Goal: Task Accomplishment & Management: Use online tool/utility

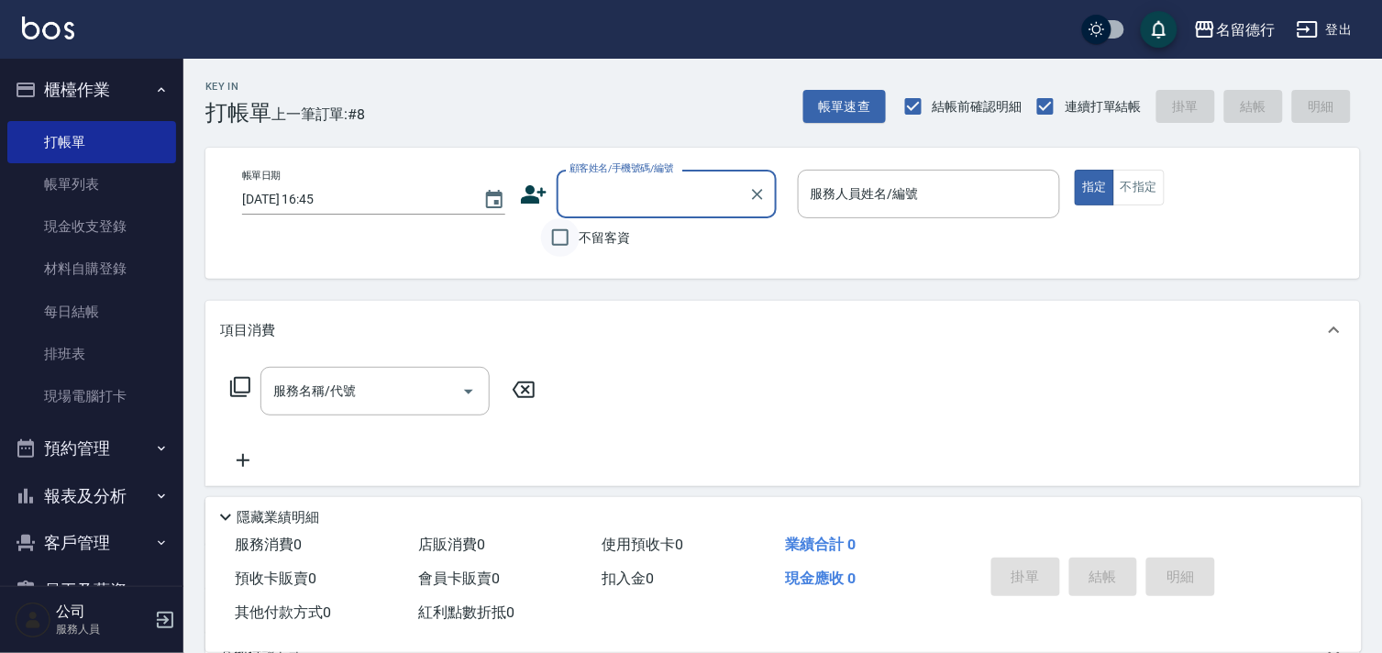
click at [569, 240] on input "不留客資" at bounding box center [560, 237] width 39 height 39
checkbox input "true"
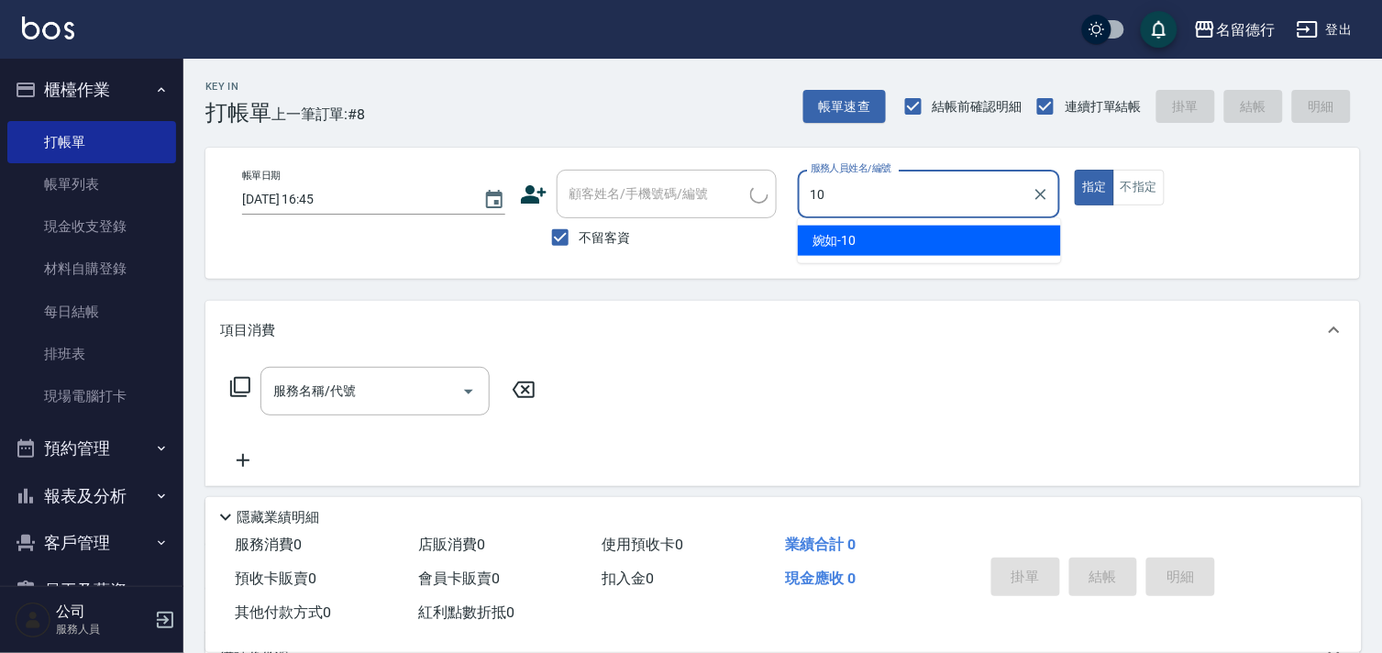
type input "婉如-10"
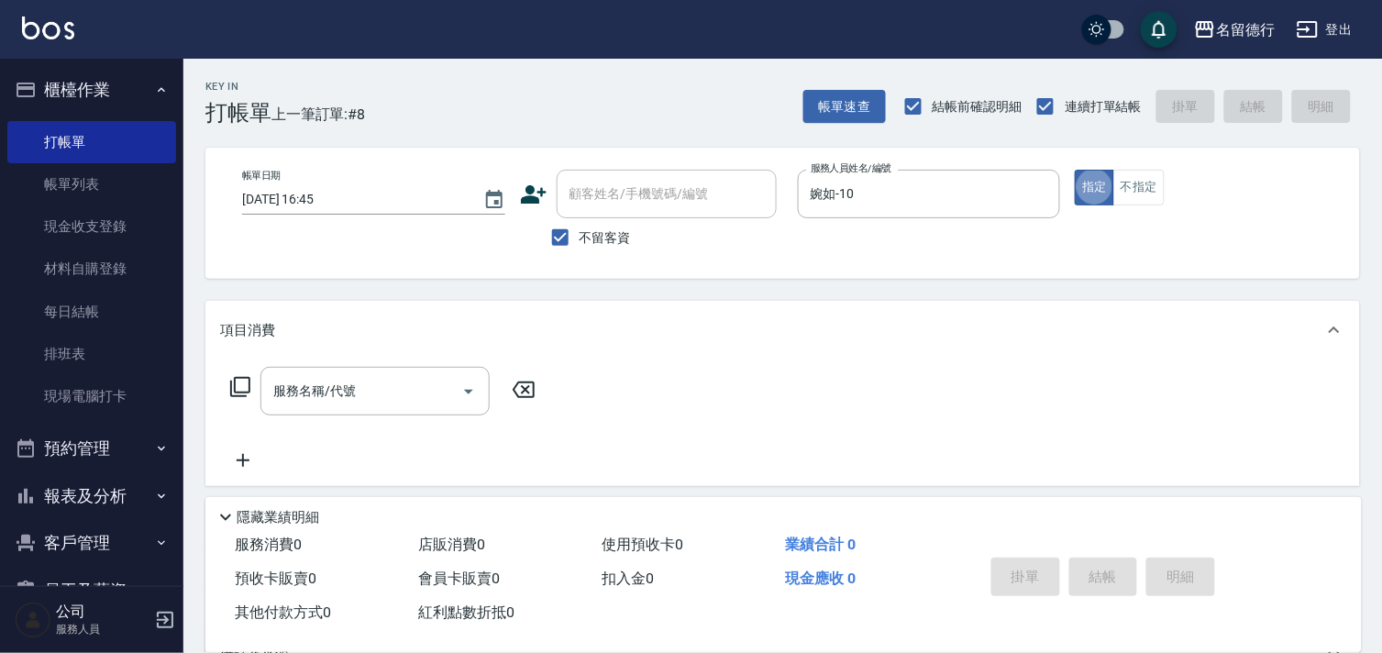
type button "true"
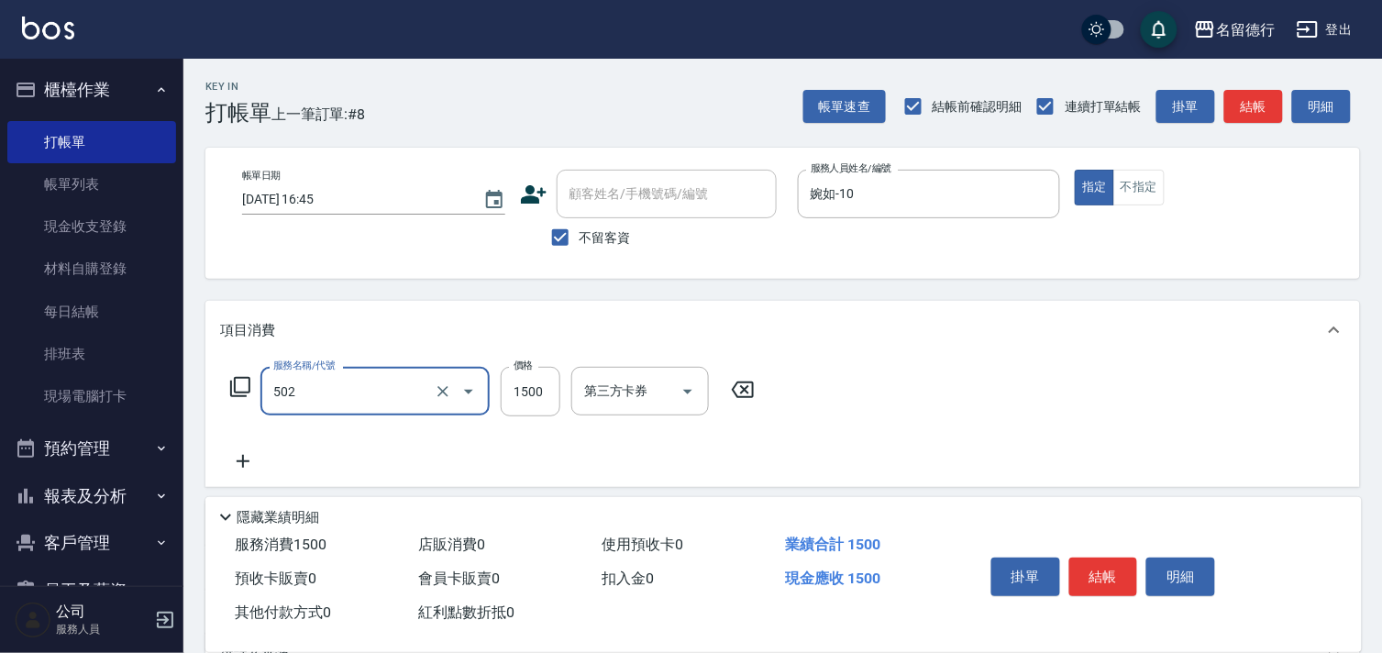
type input "染髮(502)"
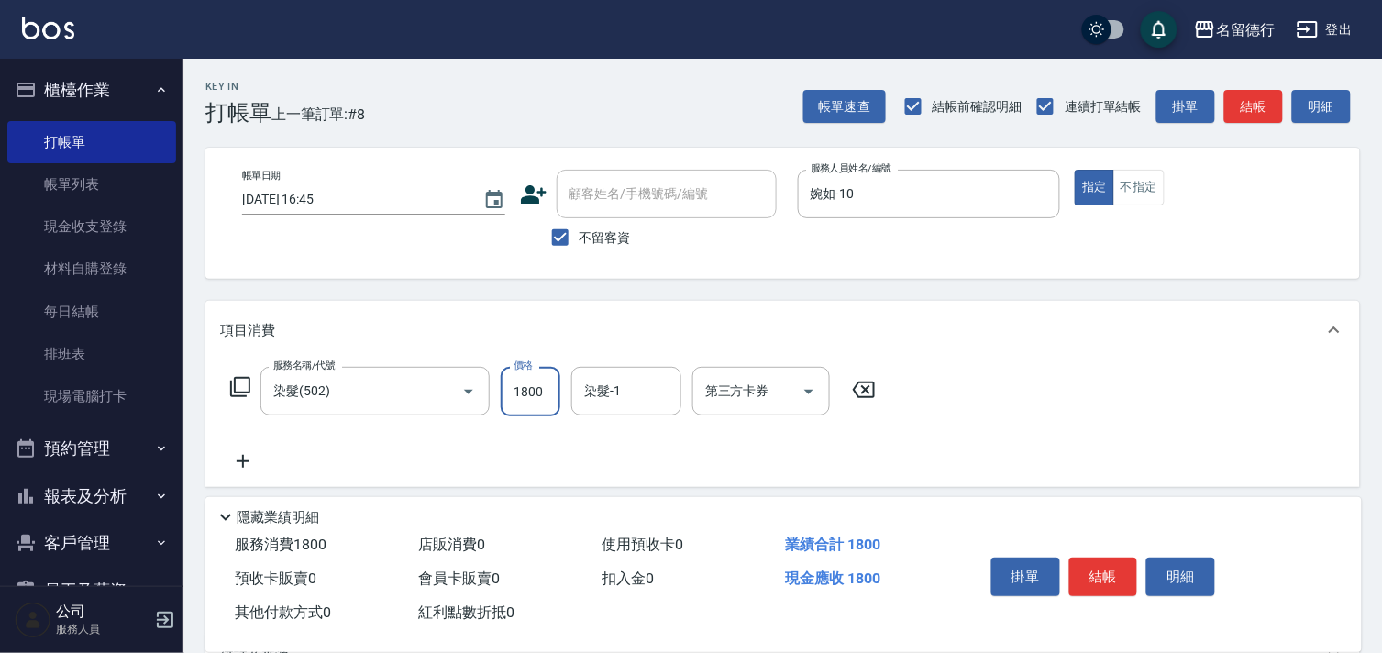
type input "1800"
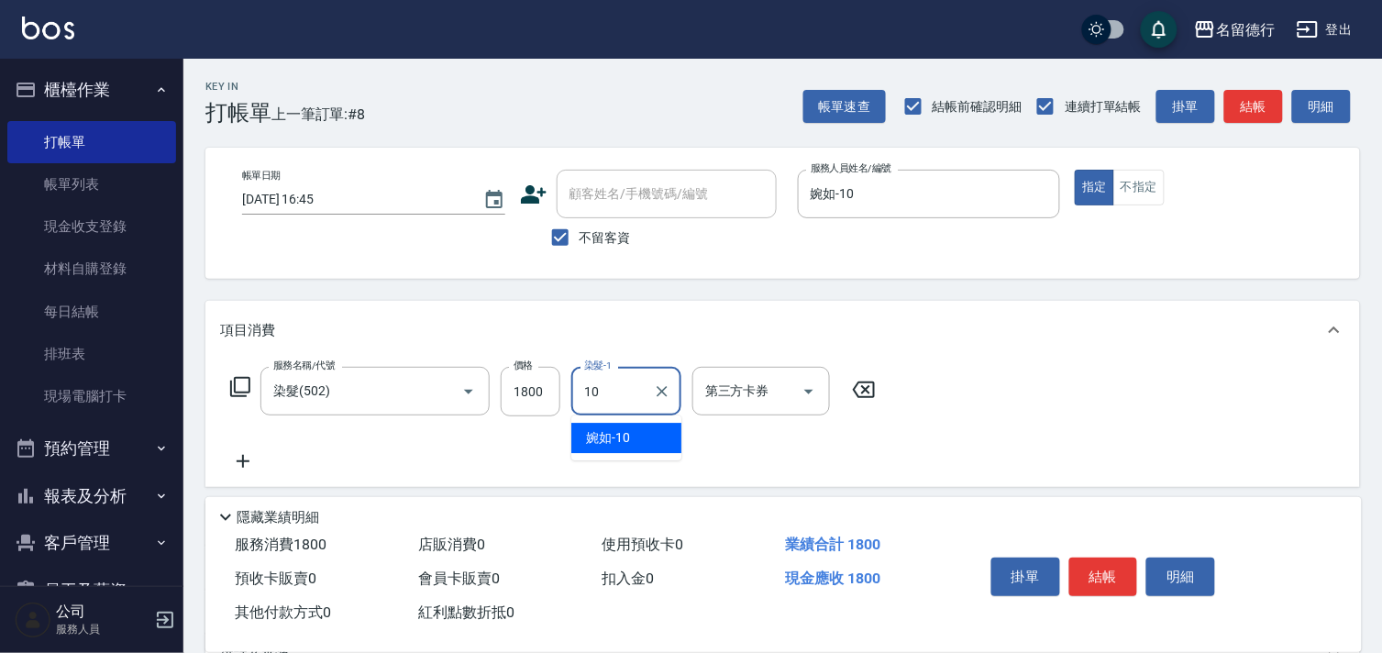
type input "婉如-10"
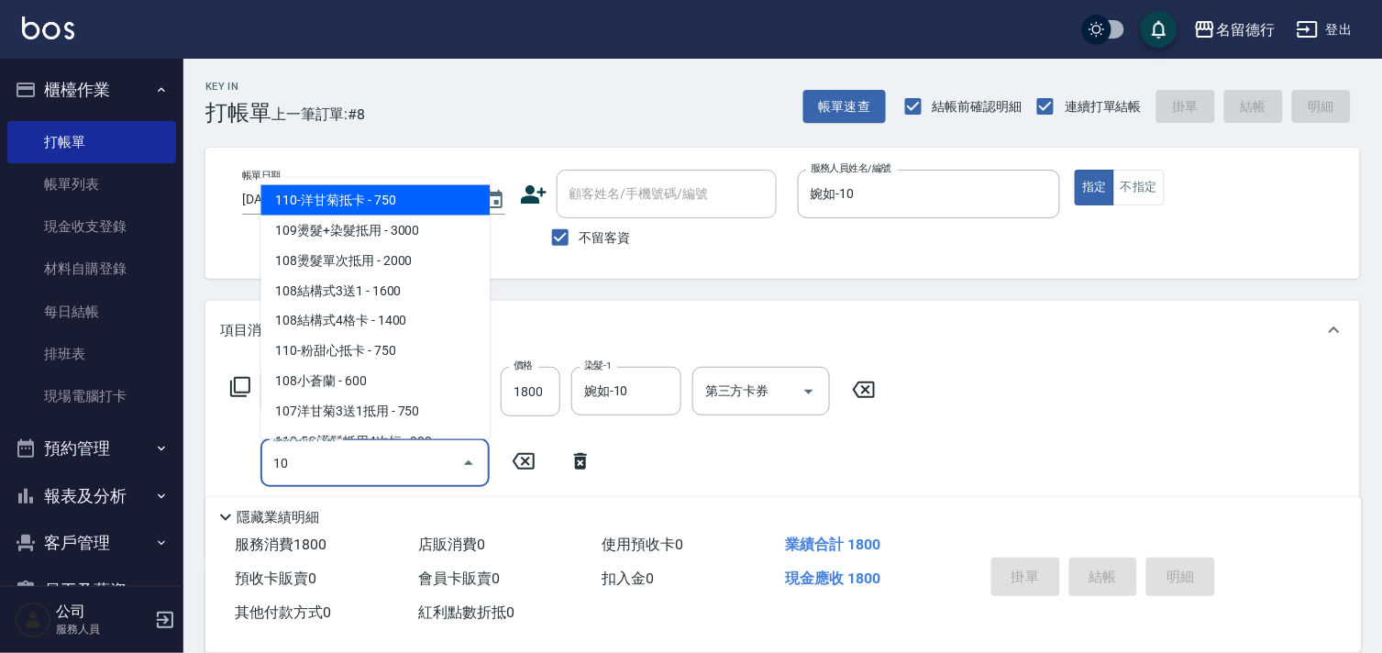
type input "[DATE] 17:50"
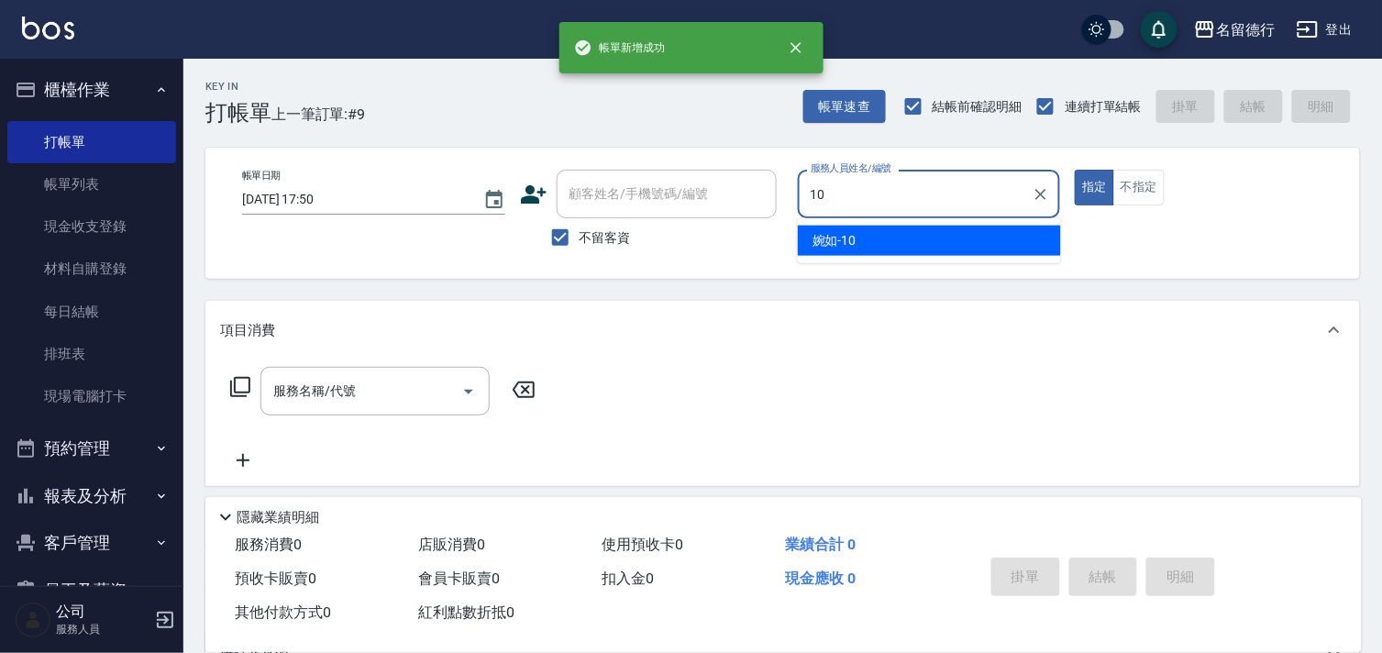
type input "婉如-10"
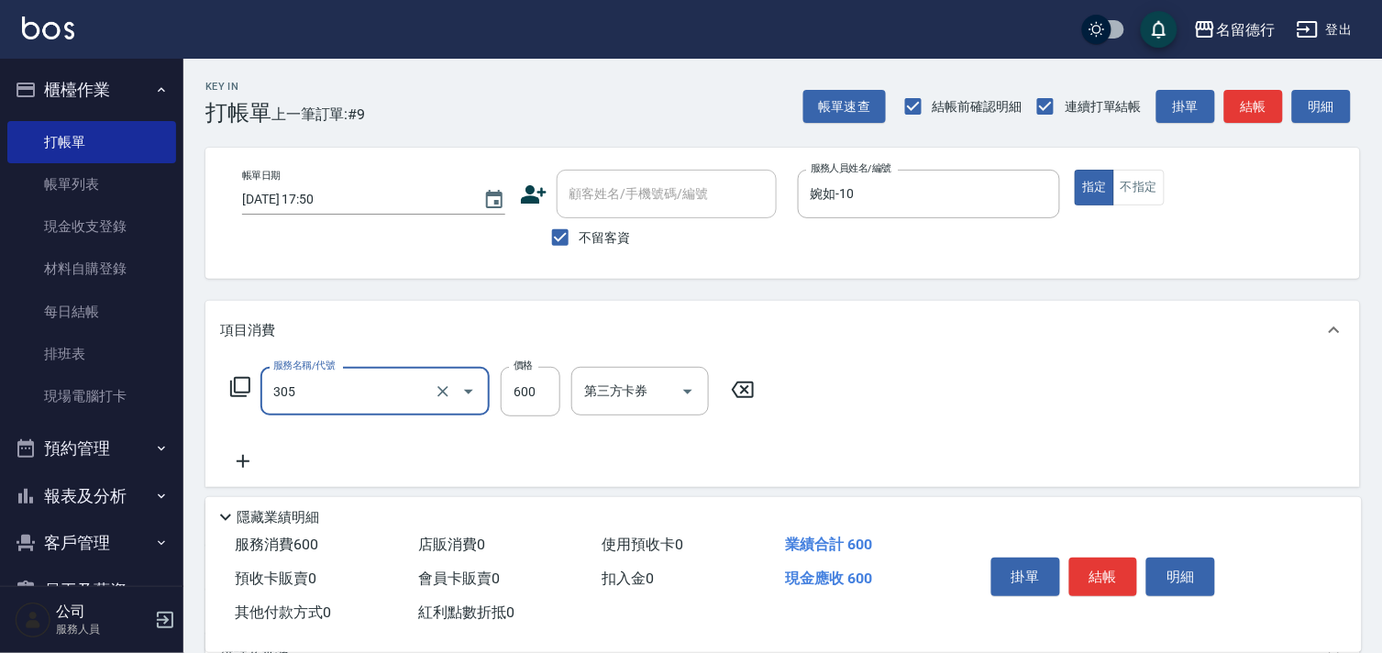
type input "剪髮(305)"
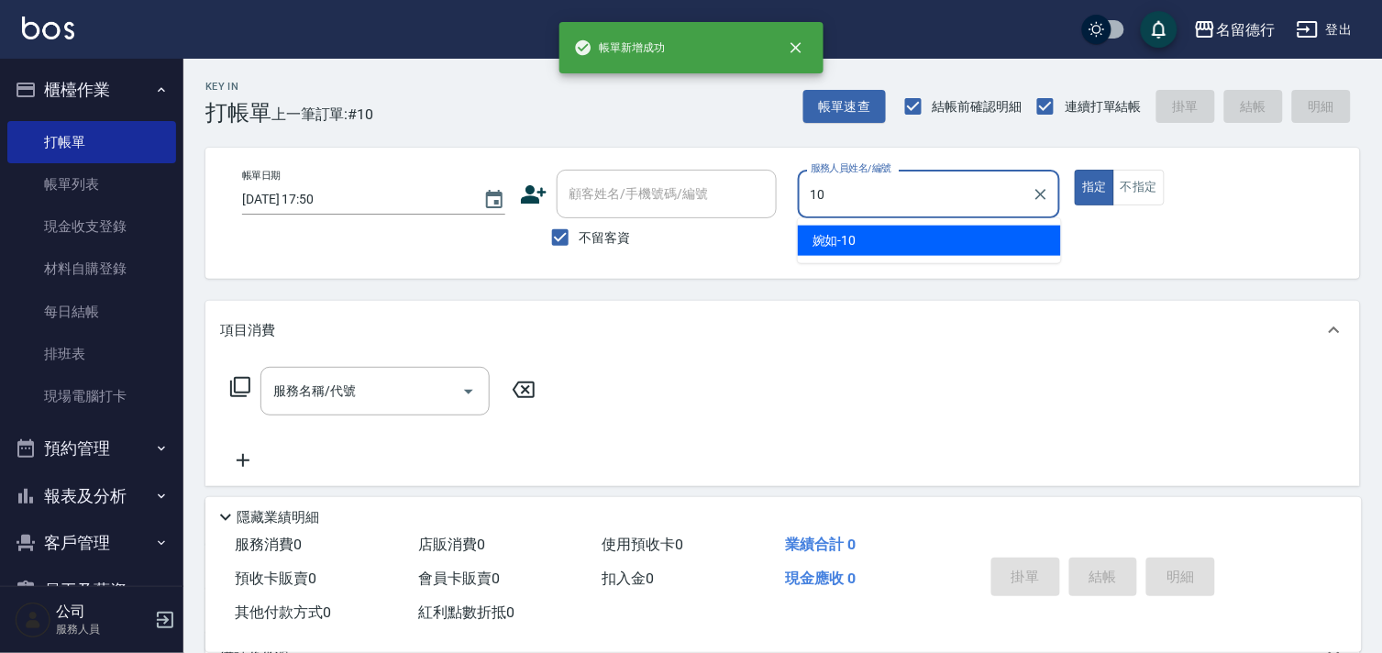
type input "婉如-10"
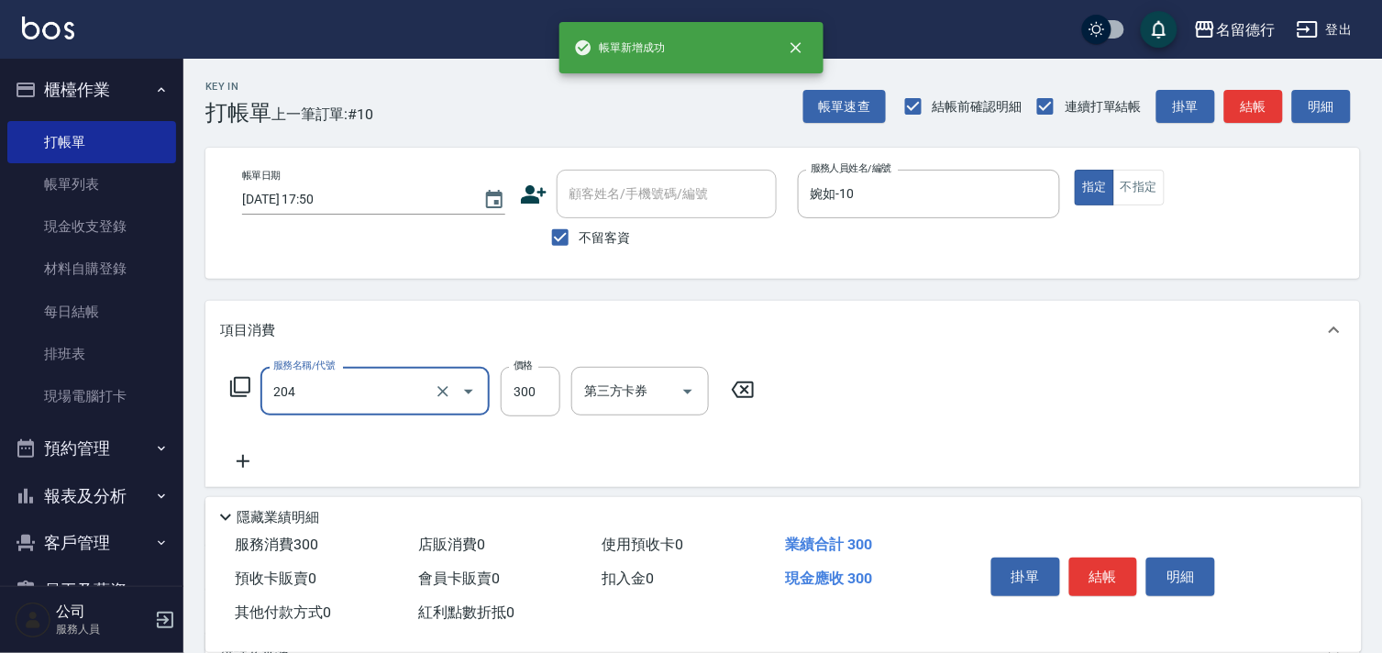
type input "洗髮(204)"
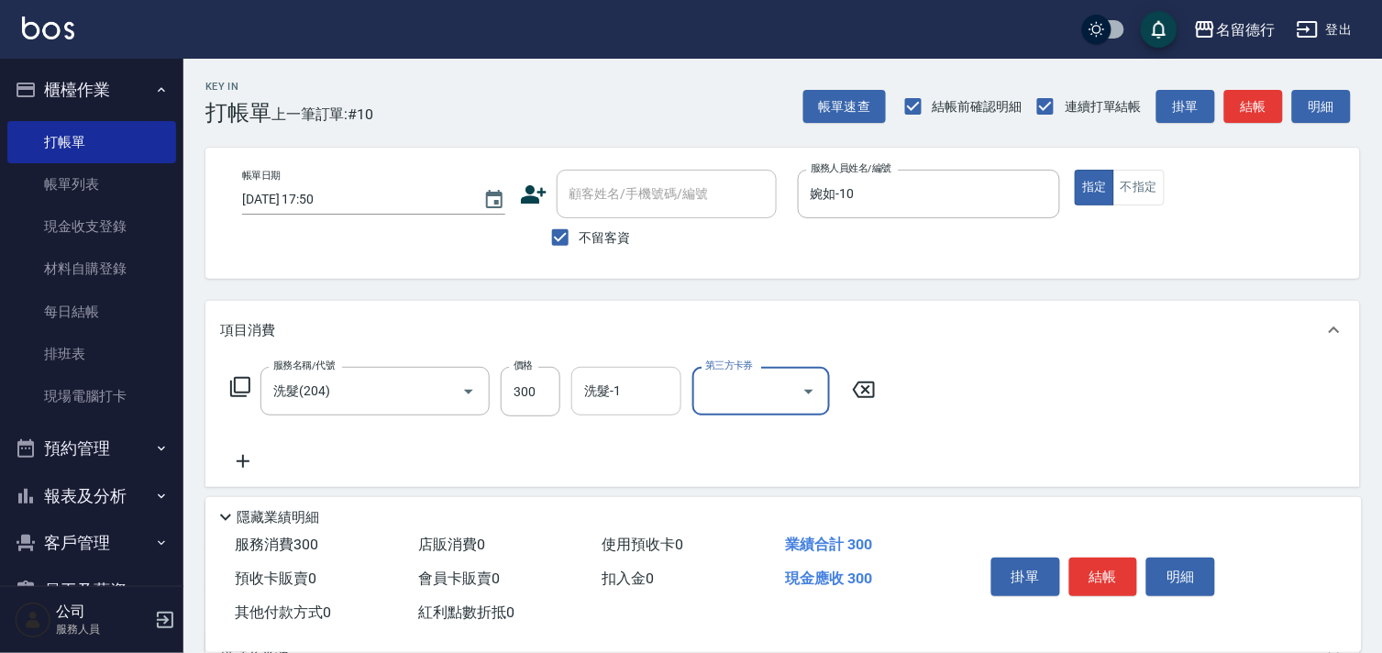
click at [616, 395] on div "洗髮-1 洗髮-1" at bounding box center [626, 391] width 110 height 49
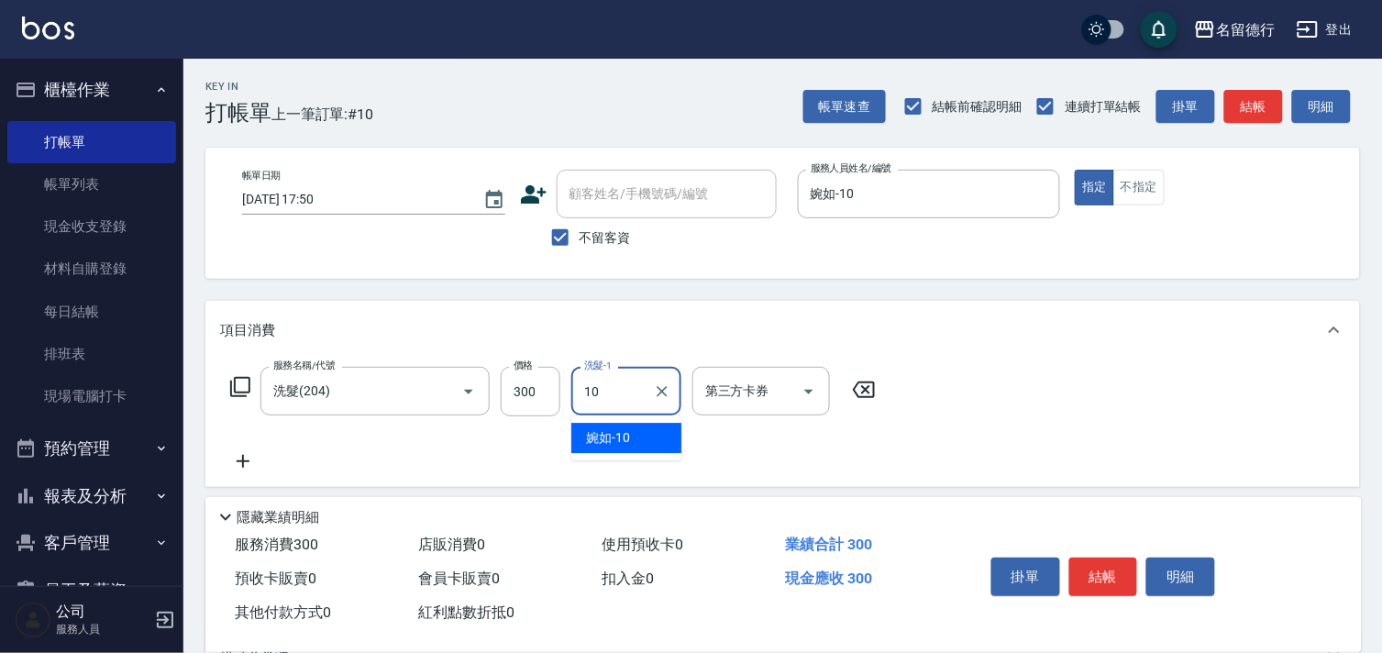
type input "婉如-10"
